Goal: Information Seeking & Learning: Learn about a topic

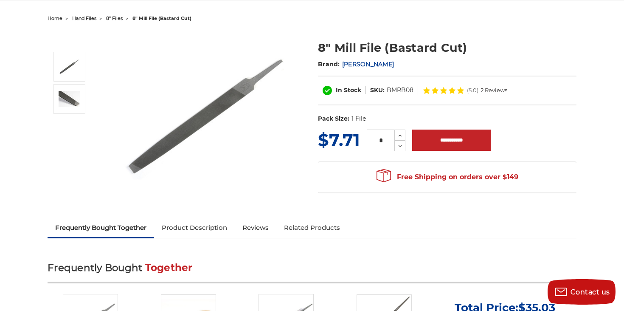
scroll to position [34, 0]
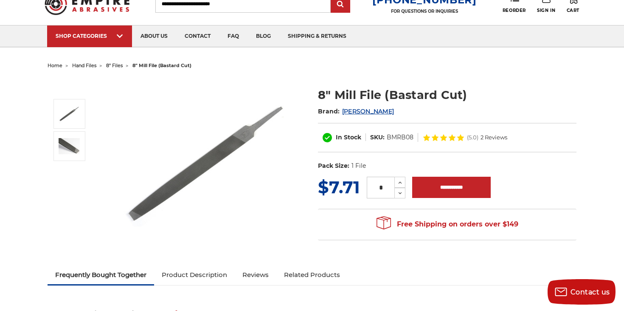
click at [121, 64] on span "8" files" at bounding box center [114, 65] width 17 height 6
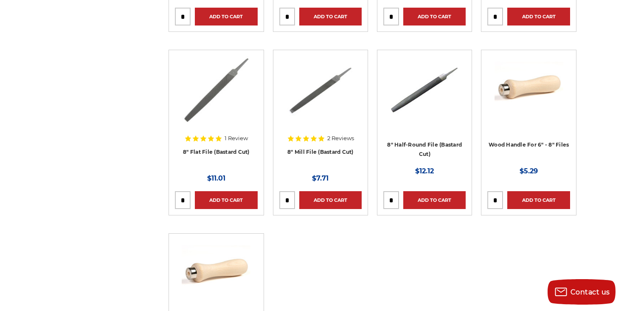
scroll to position [306, 0]
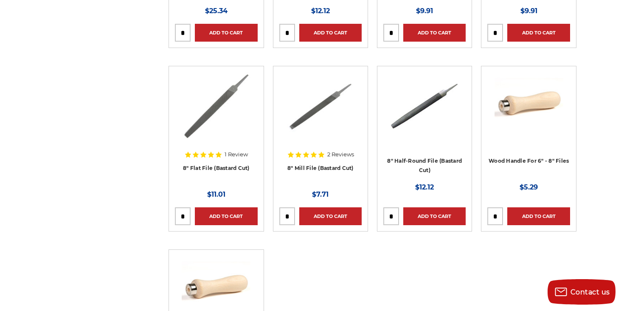
click at [210, 109] on img at bounding box center [216, 106] width 69 height 68
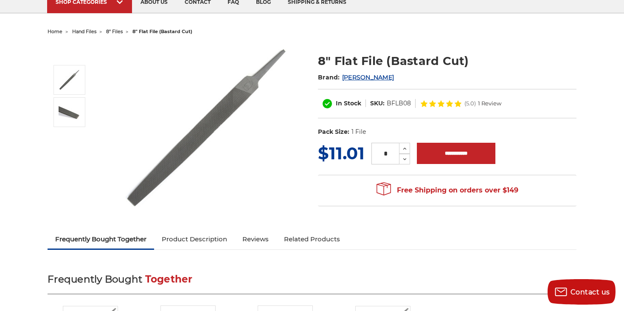
scroll to position [80, 0]
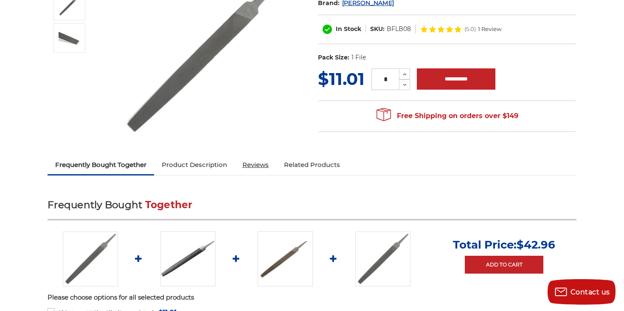
click at [256, 166] on link "Reviews" at bounding box center [256, 164] width 42 height 19
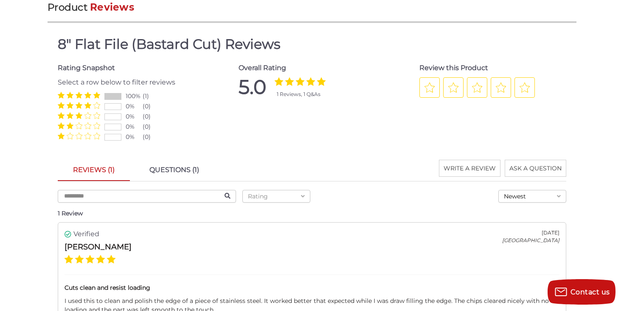
scroll to position [854, 0]
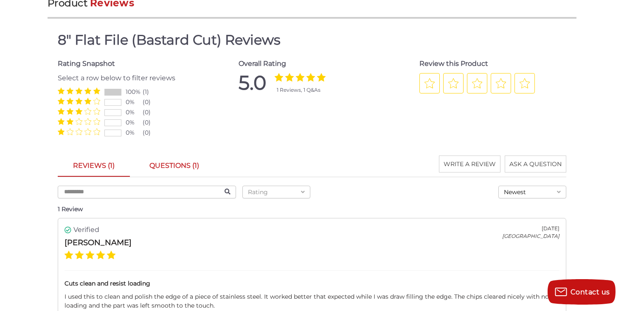
click at [182, 164] on link "QUESTIONS (1)" at bounding box center [174, 165] width 80 height 21
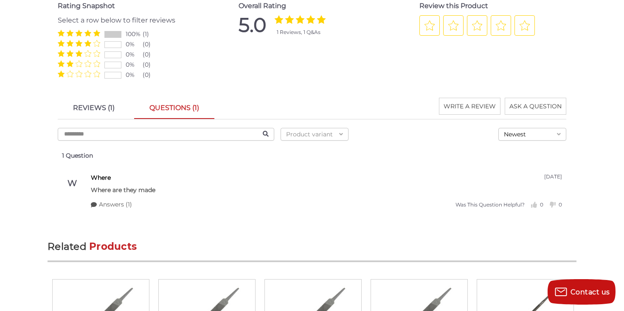
scroll to position [917, 0]
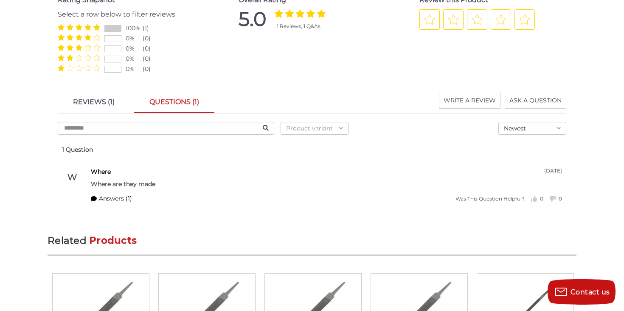
click at [119, 199] on span "Answers (1)" at bounding box center [115, 198] width 33 height 9
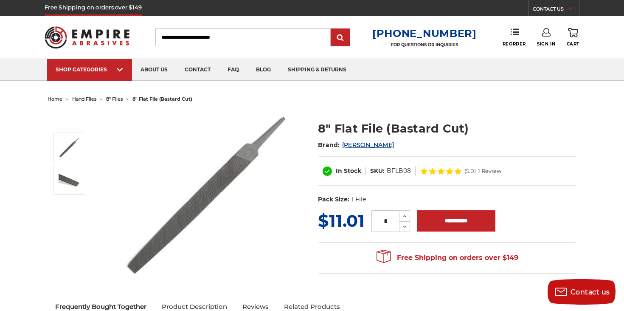
scroll to position [0, 0]
click at [151, 73] on link "about us" at bounding box center [154, 70] width 44 height 22
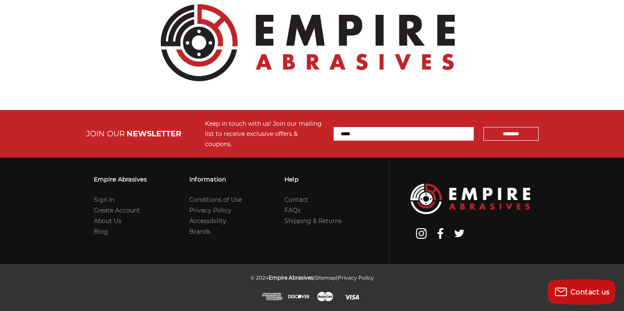
scroll to position [1019, 0]
click at [293, 212] on link "FAQs" at bounding box center [292, 210] width 16 height 8
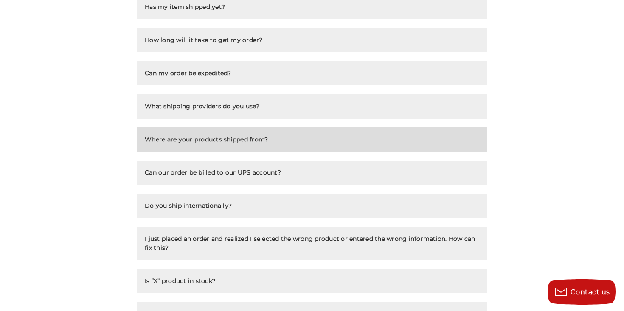
scroll to position [320, 0]
